Goal: Navigation & Orientation: Understand site structure

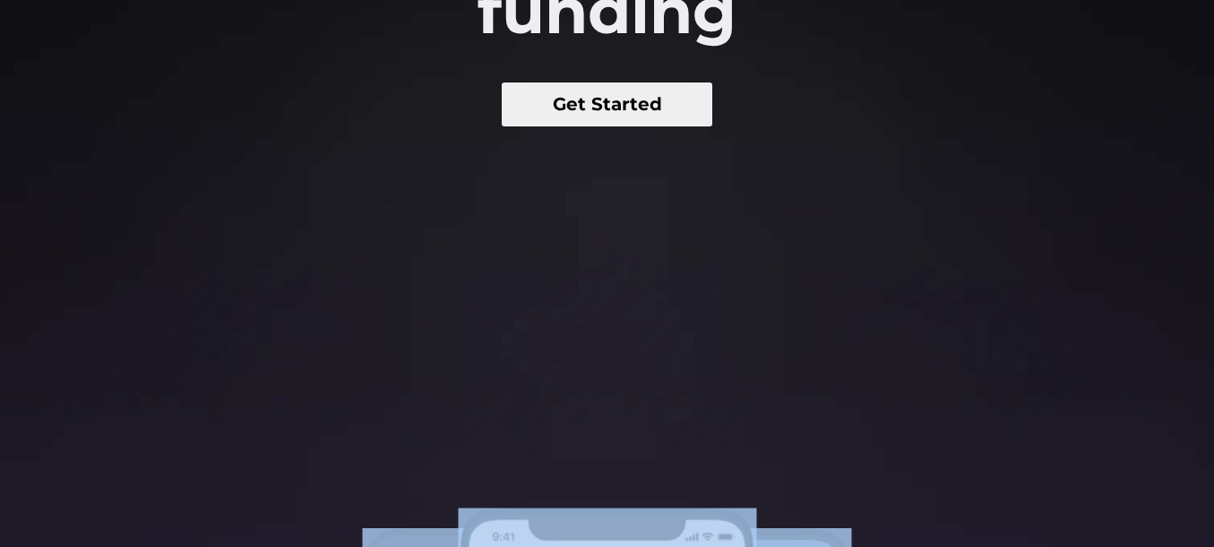
drag, startPoint x: 586, startPoint y: 301, endPoint x: 844, endPoint y: 187, distance: 282.0
click at [846, 199] on section "Turn your startup idea into a revenue generating product that's ready for fundi…" at bounding box center [607, 168] width 1214 height 1367
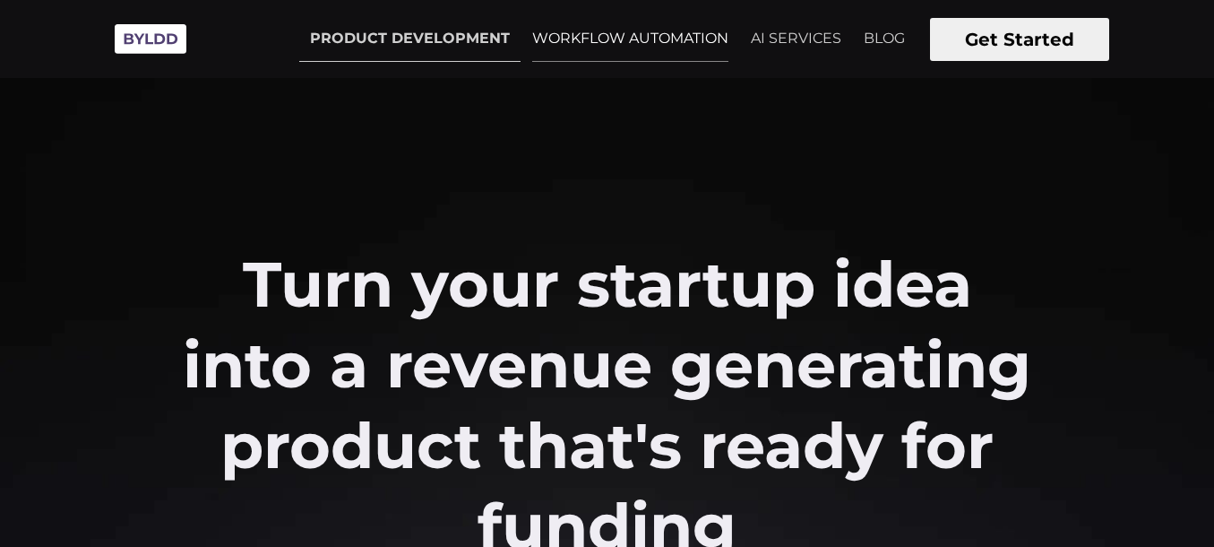
click at [661, 30] on link "WORKFLOW AUTOMATION" at bounding box center [630, 38] width 218 height 45
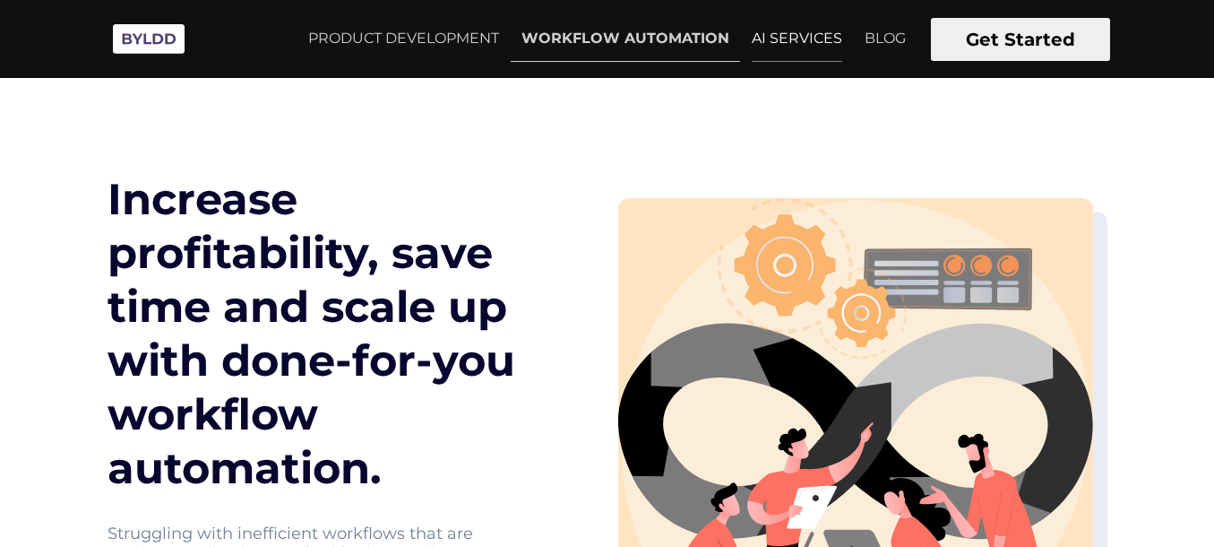
click at [746, 55] on link "AI SERVICES" at bounding box center [797, 38] width 112 height 45
click at [764, 40] on link "AI SERVICES" at bounding box center [797, 38] width 112 height 45
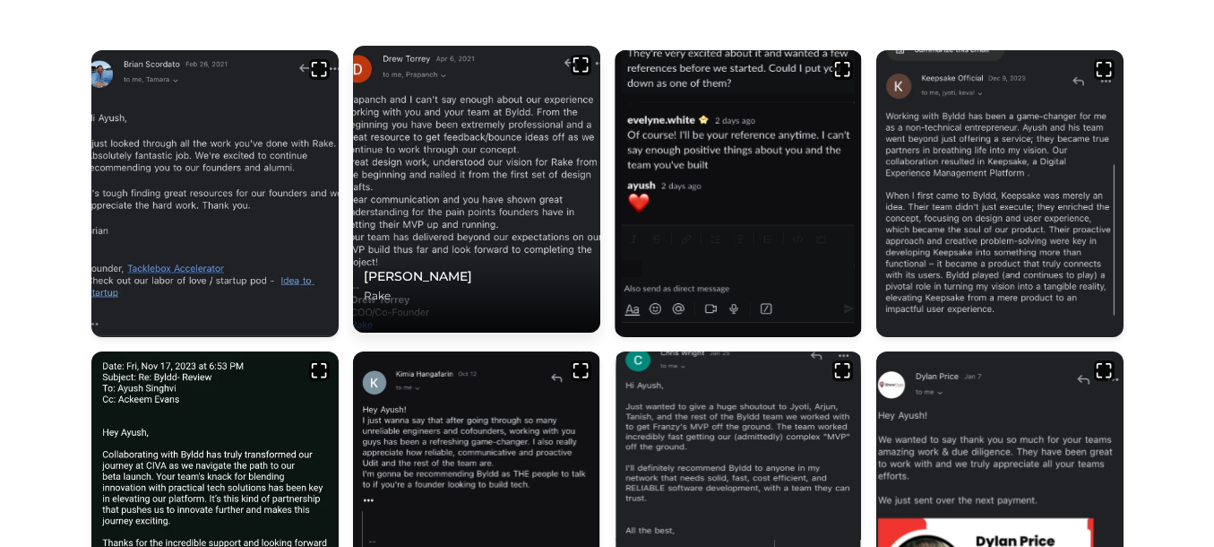
scroll to position [829, 0]
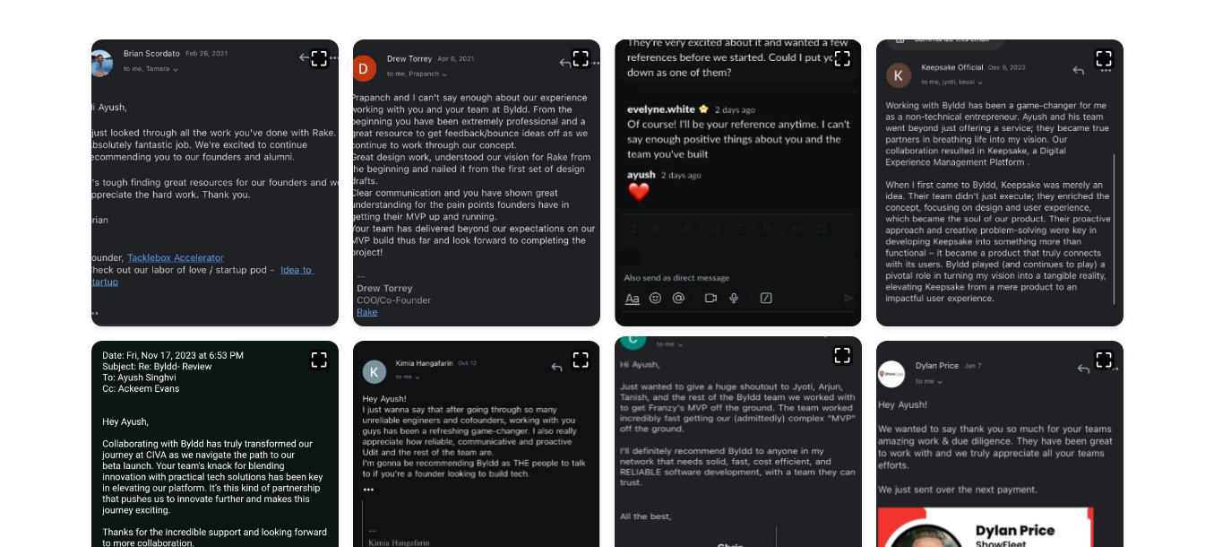
click at [840, 357] on img at bounding box center [842, 355] width 21 height 21
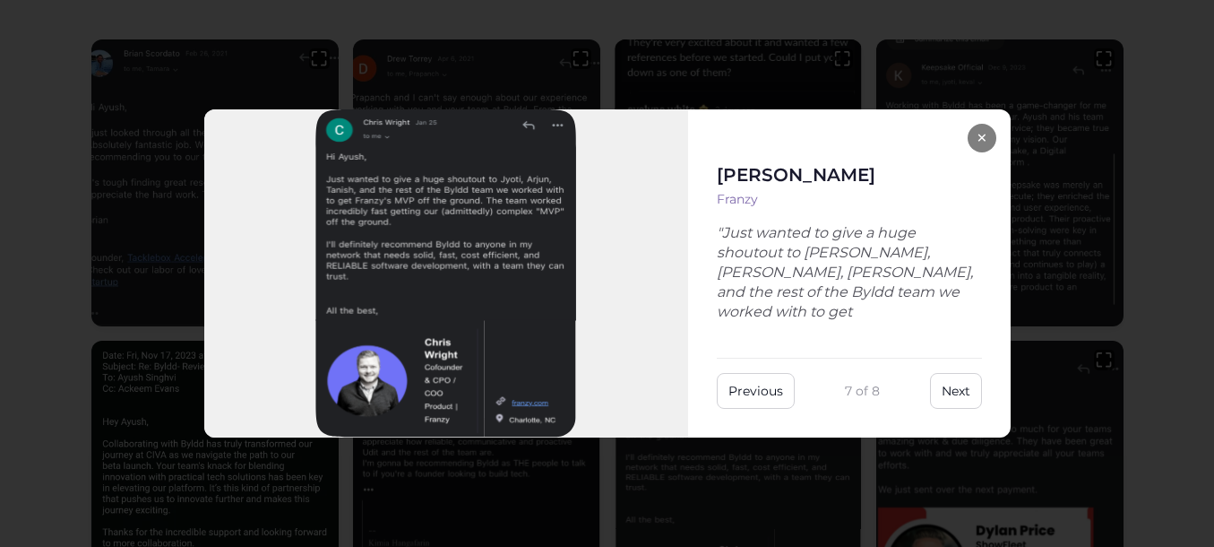
click at [975, 121] on div "[PERSON_NAME] "Just wanted to give a huge shoutout to [PERSON_NAME], [PERSON_NA…" at bounding box center [849, 273] width 323 height 328
click at [989, 134] on button "×" at bounding box center [982, 138] width 29 height 29
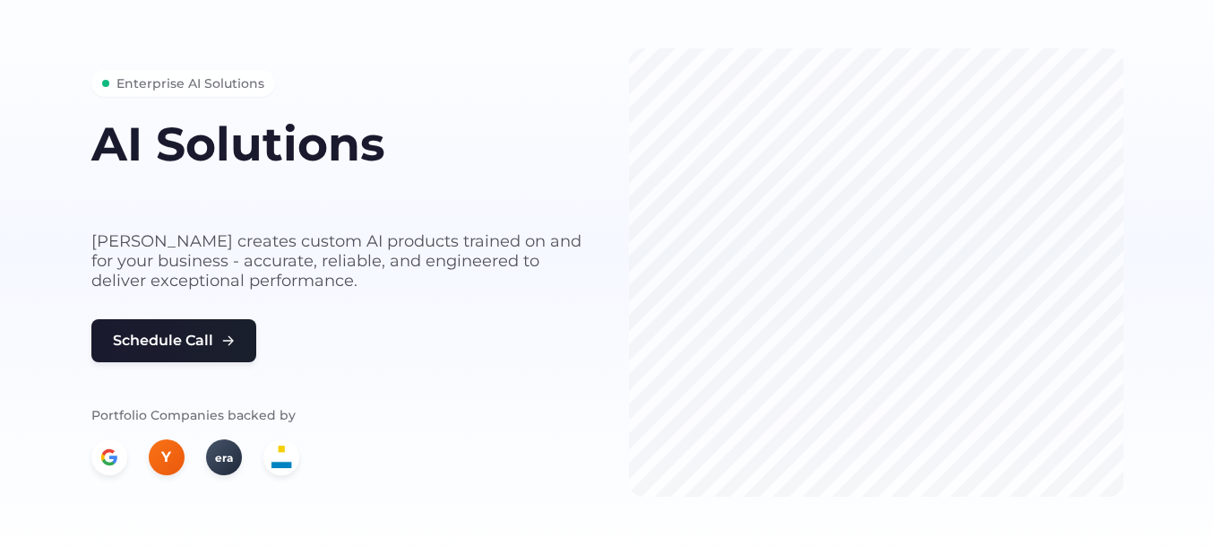
scroll to position [0, 0]
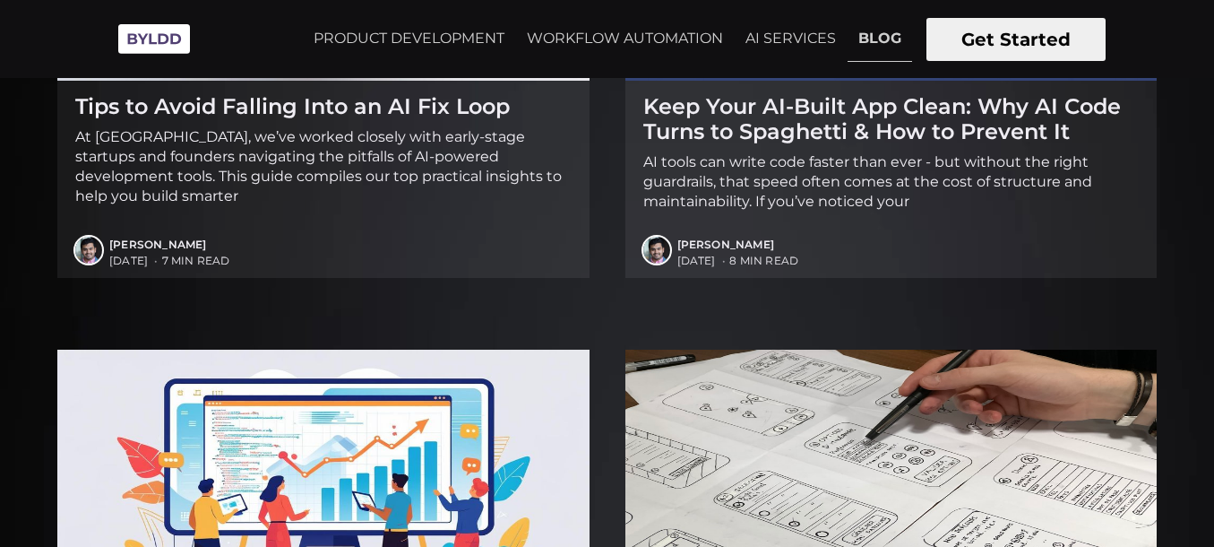
scroll to position [936, 0]
